Goal: Transaction & Acquisition: Purchase product/service

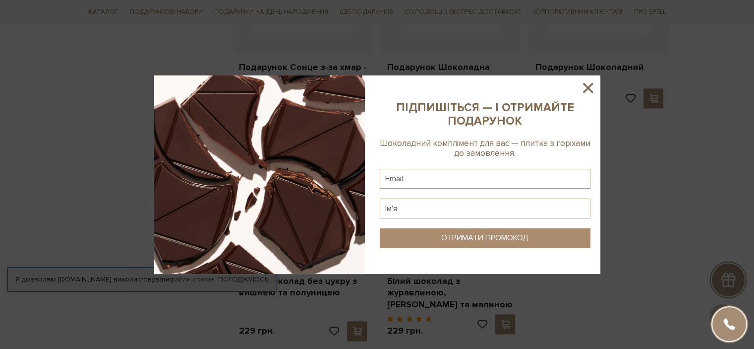
scroll to position [1190, 0]
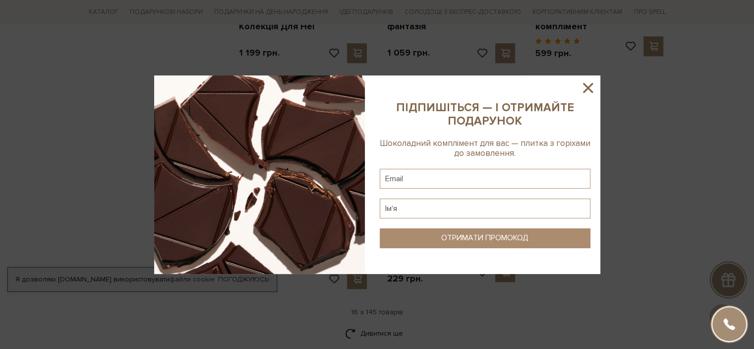
click at [588, 89] on icon at bounding box center [588, 88] width 10 height 10
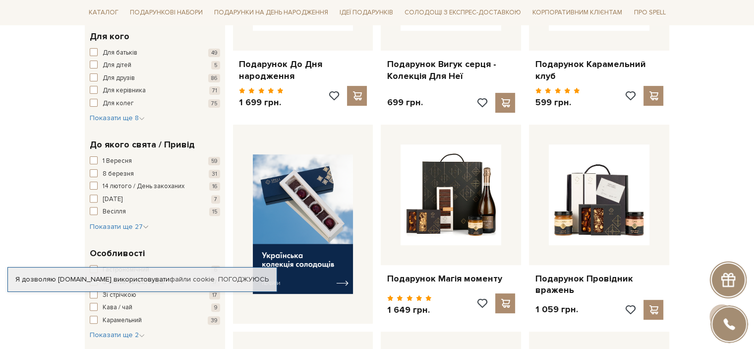
scroll to position [298, 0]
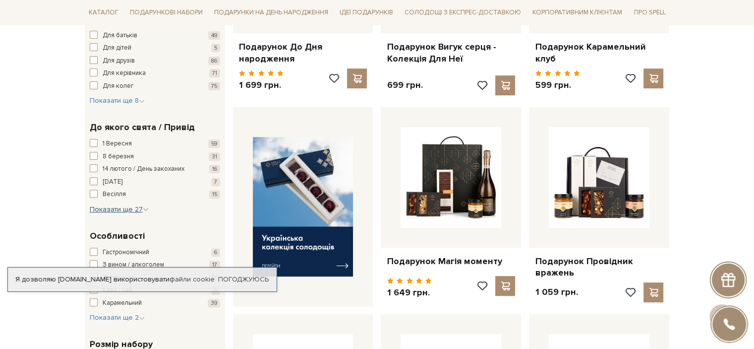
click at [106, 210] on span "Показати ще 27" at bounding box center [119, 209] width 59 height 8
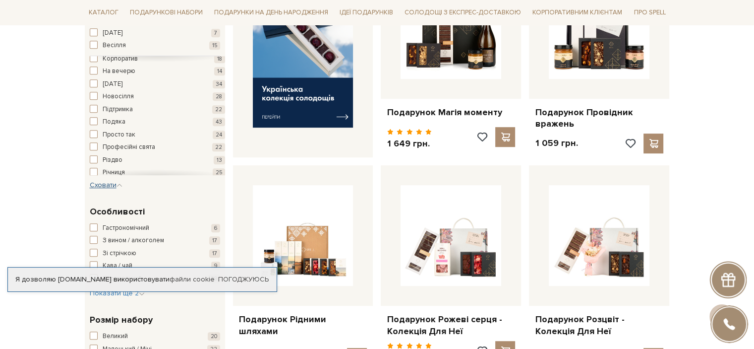
scroll to position [198, 0]
click at [93, 101] on span "button" at bounding box center [94, 104] width 8 height 8
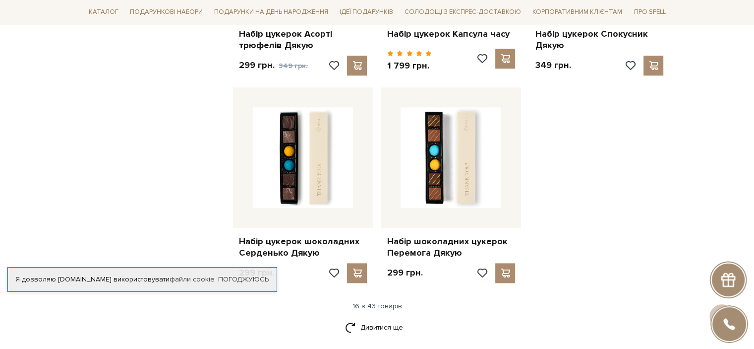
scroll to position [1190, 0]
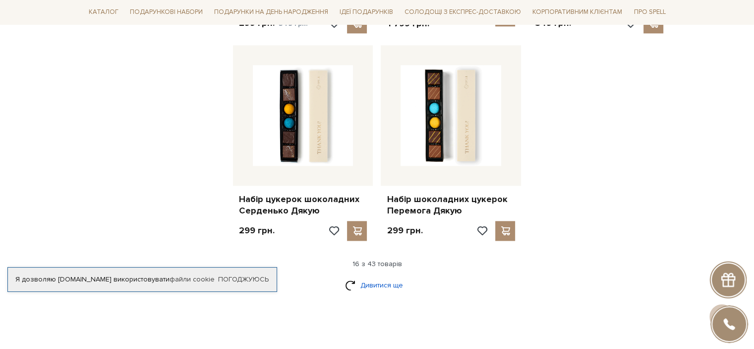
click at [377, 279] on link "Дивитися ще" at bounding box center [377, 284] width 64 height 17
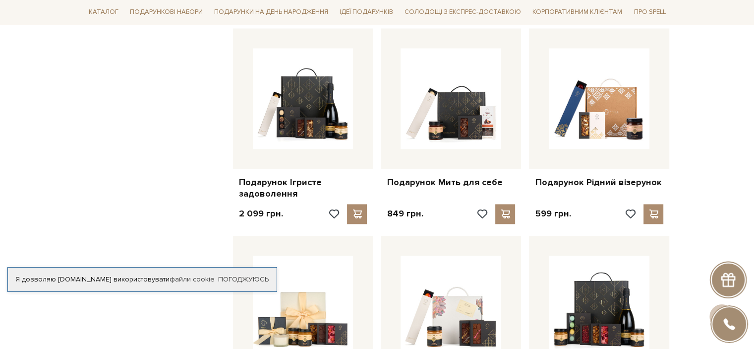
scroll to position [1438, 0]
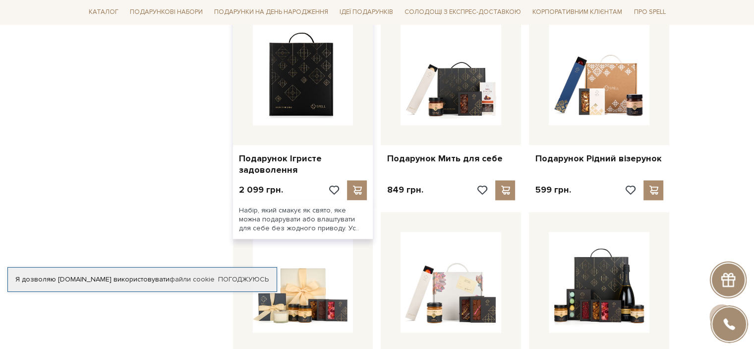
click at [304, 90] on img at bounding box center [303, 74] width 101 height 101
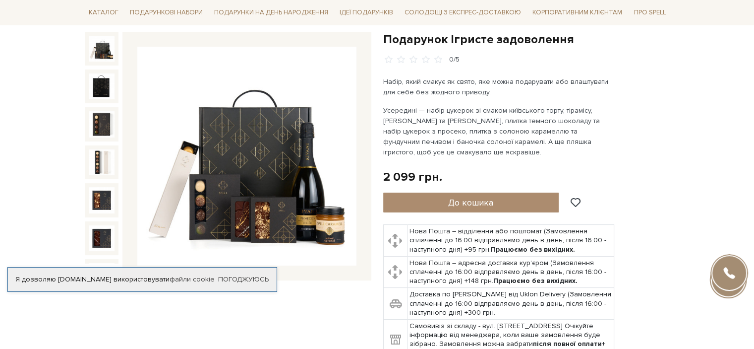
scroll to position [149, 0]
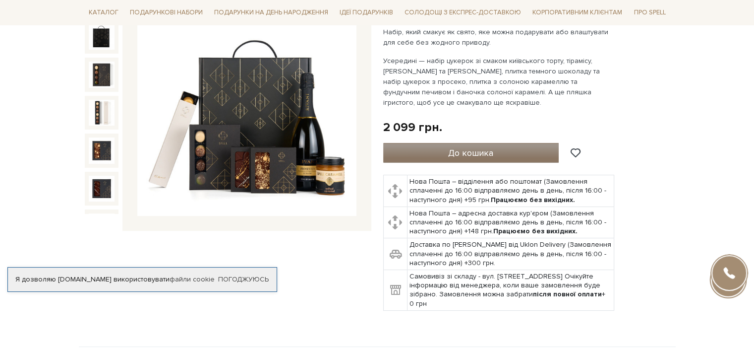
click at [484, 154] on span "До кошика" at bounding box center [470, 152] width 45 height 11
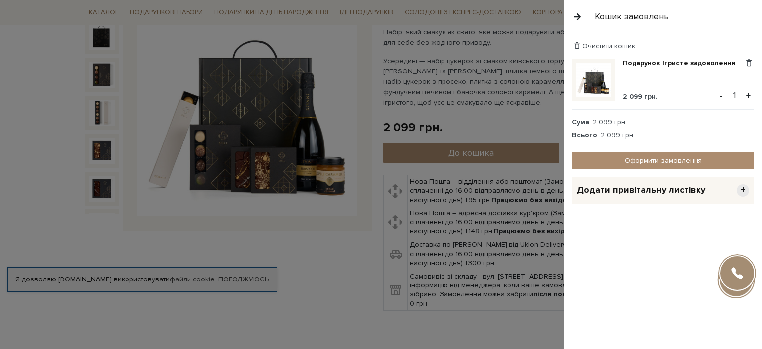
click at [575, 14] on button "button" at bounding box center [577, 16] width 11 height 17
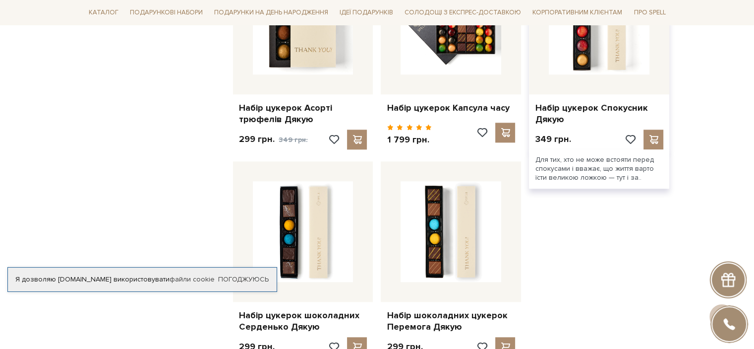
scroll to position [1240, 0]
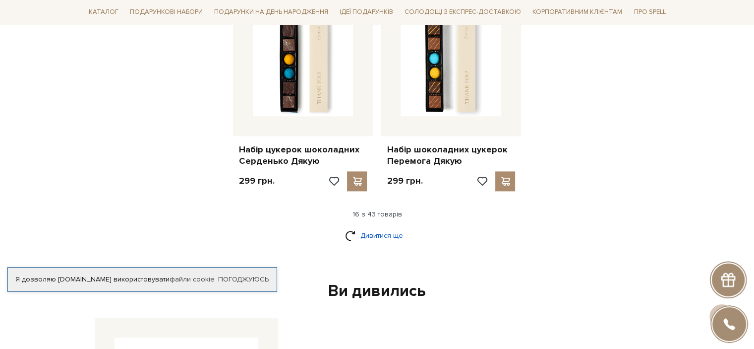
click at [370, 228] on link "Дивитися ще" at bounding box center [377, 235] width 64 height 17
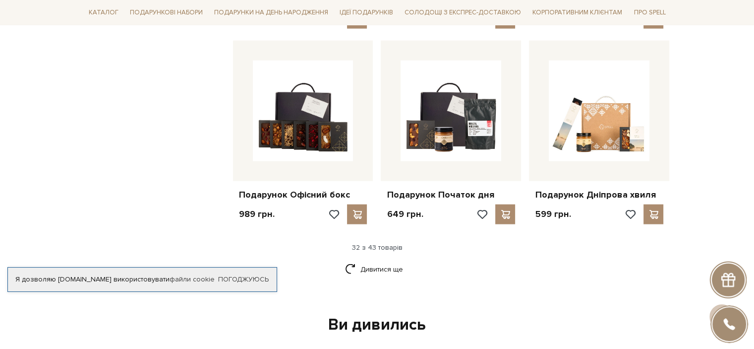
scroll to position [2232, 0]
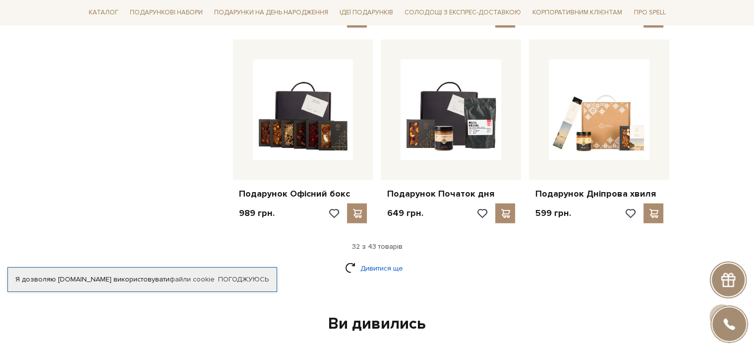
click at [369, 259] on link "Дивитися ще" at bounding box center [377, 267] width 64 height 17
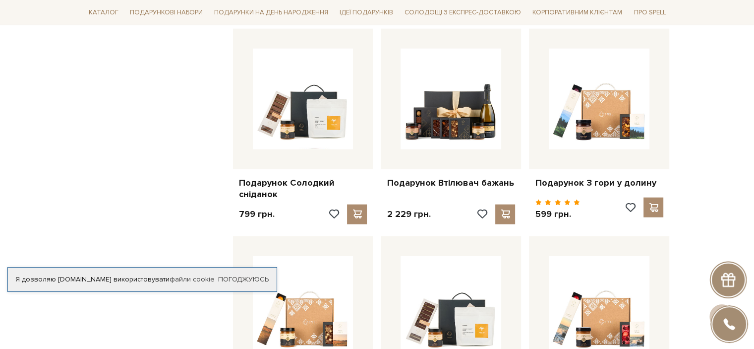
scroll to position [2629, 0]
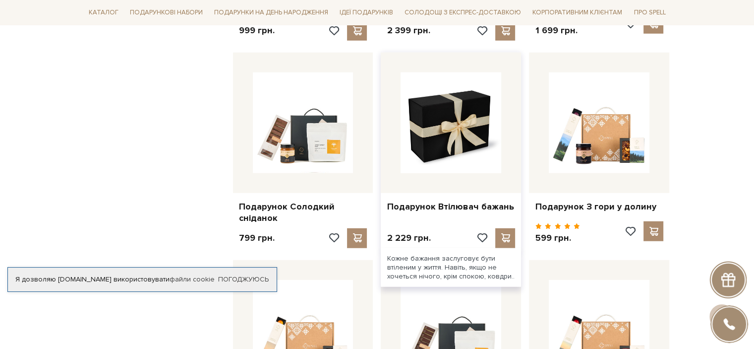
click at [450, 120] on img at bounding box center [451, 122] width 101 height 101
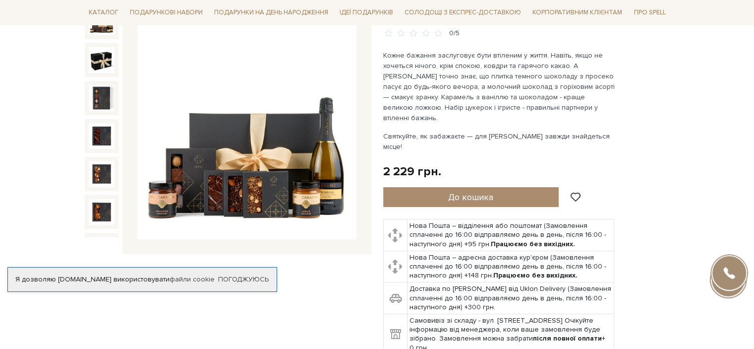
scroll to position [149, 0]
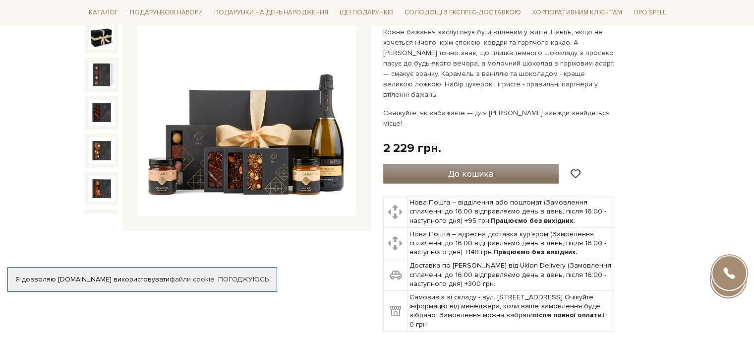
click at [460, 168] on span "До кошика" at bounding box center [470, 173] width 45 height 11
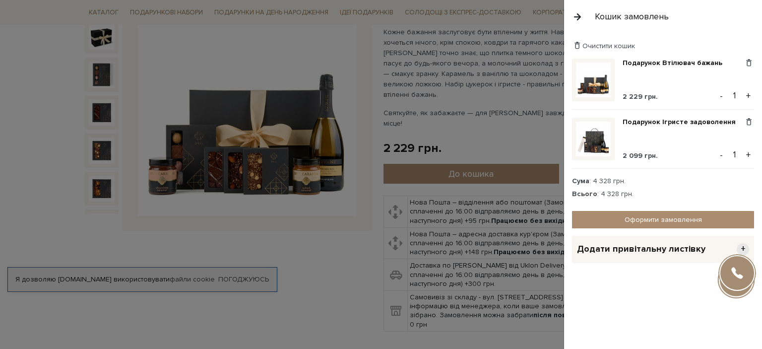
click at [332, 255] on div at bounding box center [381, 174] width 762 height 349
